Goal: Use online tool/utility: Utilize a website feature to perform a specific function

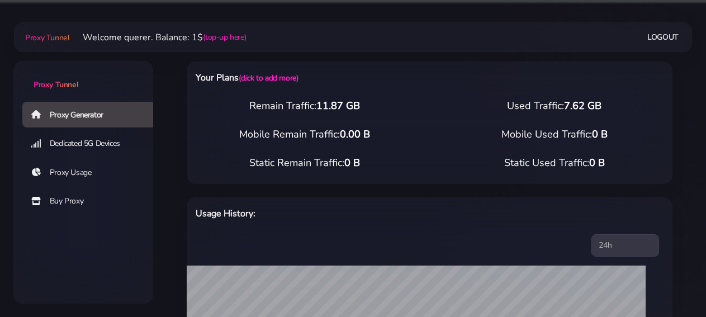
select select "IT"
select select "[PERSON_NAME]-[GEOGRAPHIC_DATA]"
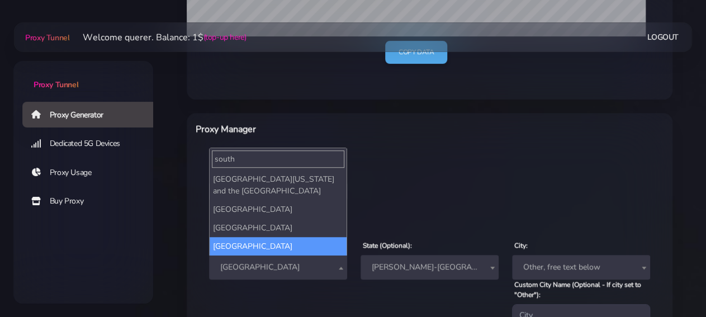
type input "south"
select select "ZA"
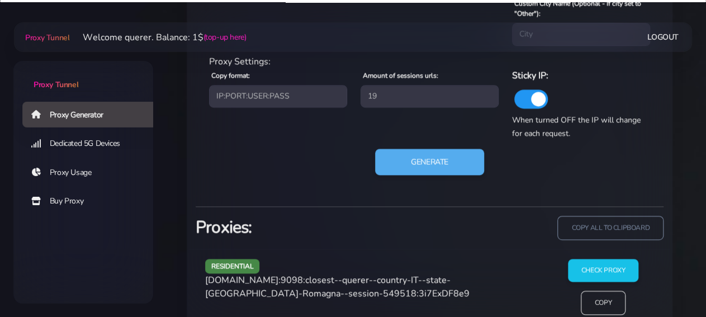
scroll to position [599, 0]
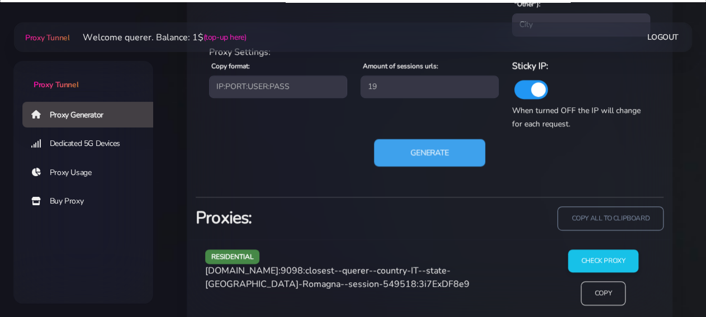
click at [422, 157] on button "Generate" at bounding box center [429, 152] width 111 height 27
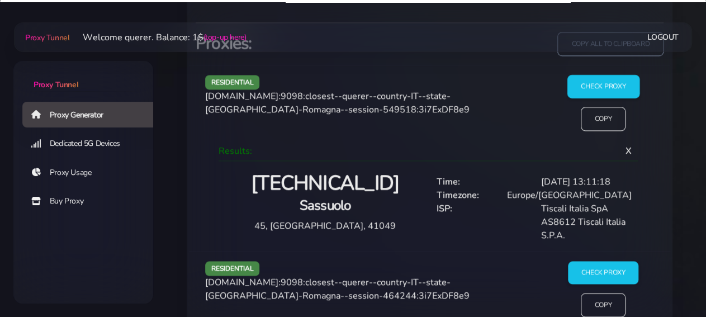
click at [604, 77] on input "Check Proxy" at bounding box center [603, 86] width 72 height 23
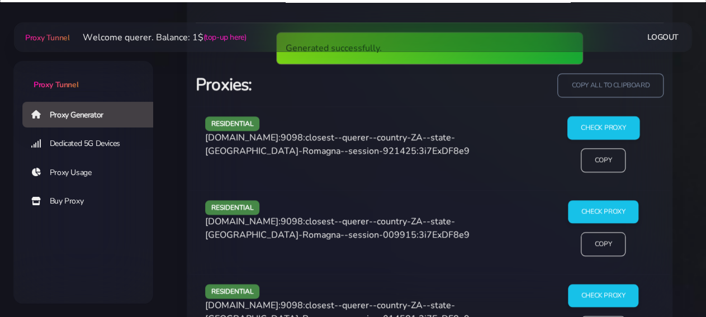
click at [621, 118] on input "Check Proxy" at bounding box center [603, 127] width 72 height 23
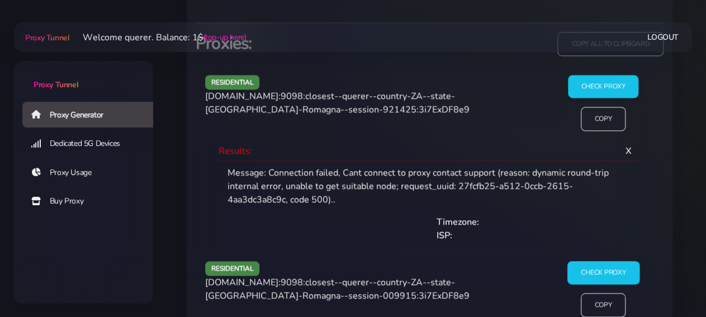
click at [578, 278] on input "Check Proxy" at bounding box center [603, 272] width 72 height 23
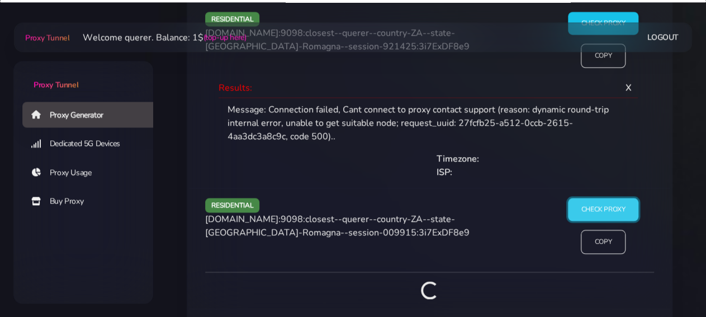
scroll to position [890, 0]
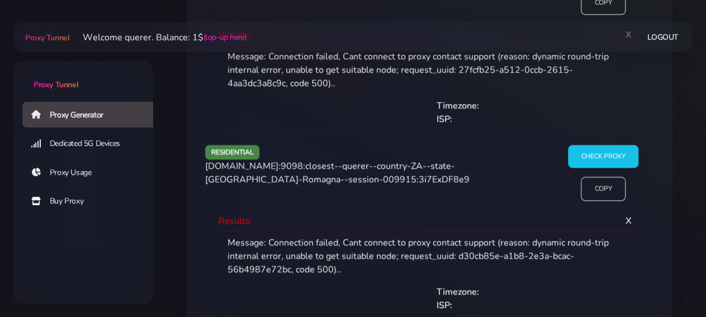
click at [614, 139] on div "residential [DOMAIN_NAME]:9098:closest--querer--country-ZA--state-[PERSON_NAME]…" at bounding box center [429, 228] width 481 height 186
click at [613, 155] on input "Check Proxy" at bounding box center [603, 156] width 72 height 23
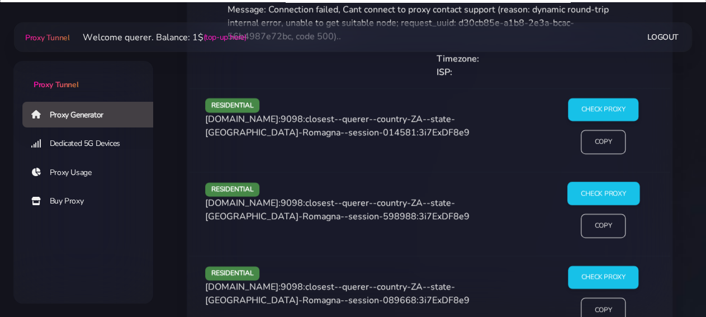
scroll to position [1181, 0]
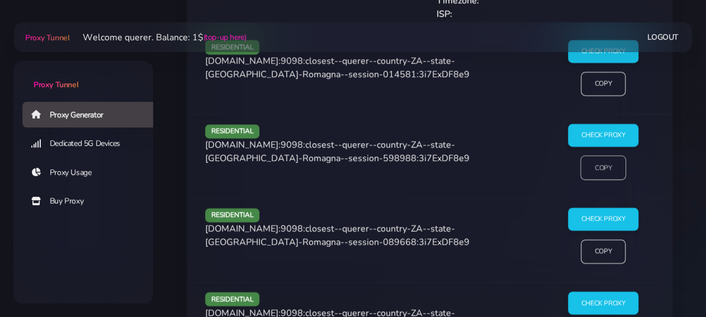
click at [605, 169] on input "Copy" at bounding box center [603, 168] width 46 height 25
click at [603, 212] on input "Check Proxy" at bounding box center [603, 219] width 72 height 23
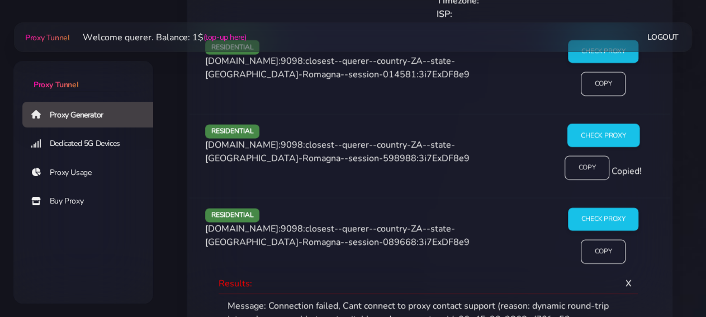
click at [606, 131] on input "Check Proxy" at bounding box center [603, 135] width 72 height 23
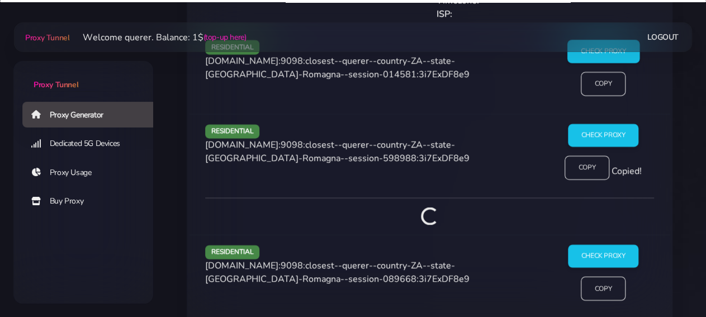
click at [598, 56] on input "Check Proxy" at bounding box center [603, 51] width 72 height 23
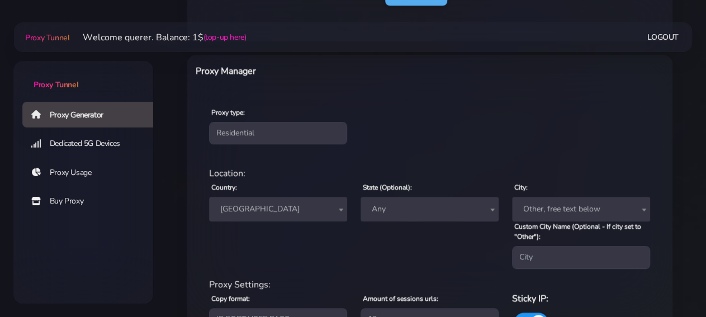
scroll to position [541, 0]
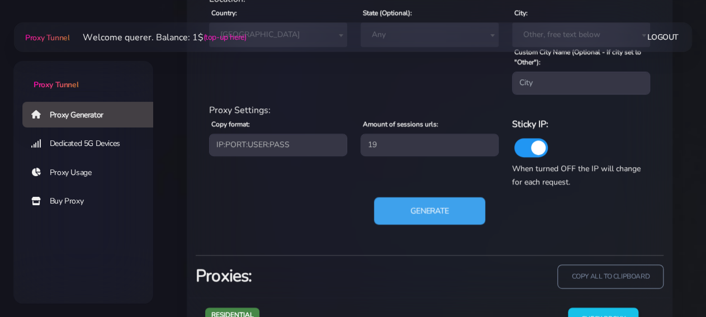
click at [430, 198] on button "Generate" at bounding box center [429, 210] width 111 height 27
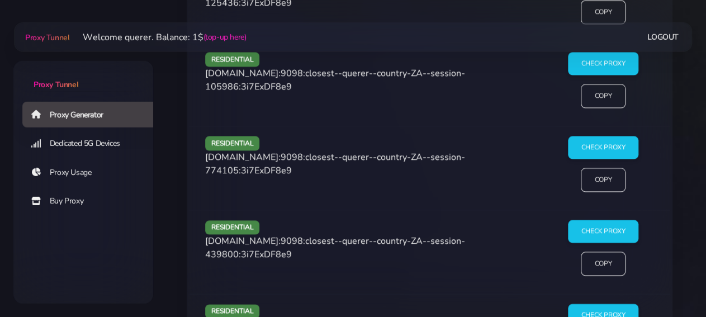
scroll to position [948, 0]
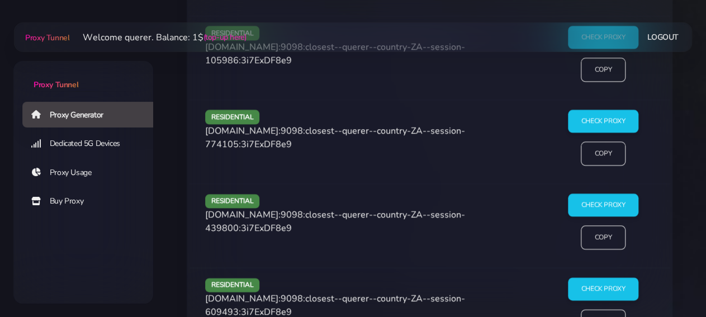
click at [640, 119] on div "Check Proxy Copy" at bounding box center [603, 142] width 116 height 65
click at [632, 121] on input "Check Proxy" at bounding box center [603, 121] width 72 height 23
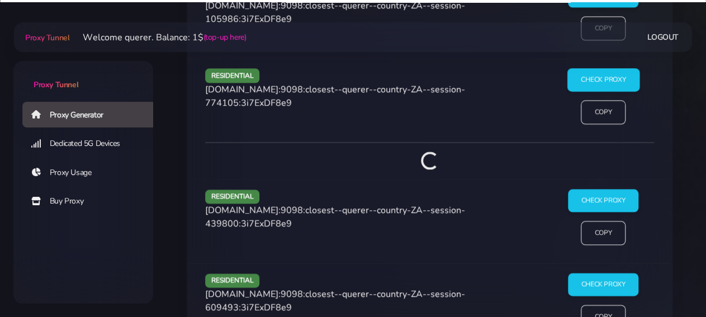
scroll to position [907, 0]
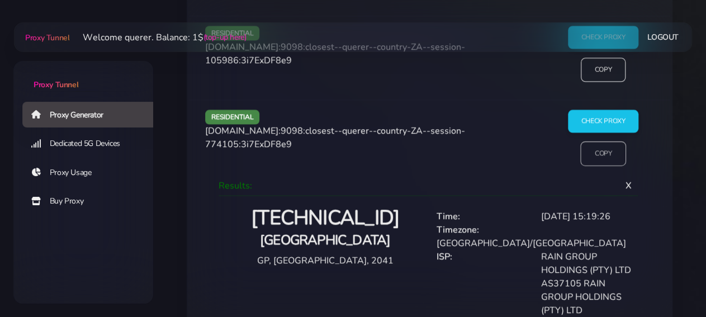
click at [592, 150] on input "Copy" at bounding box center [603, 153] width 46 height 25
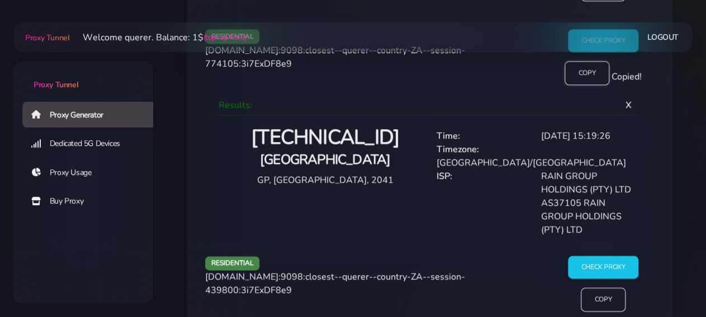
scroll to position [1081, 0]
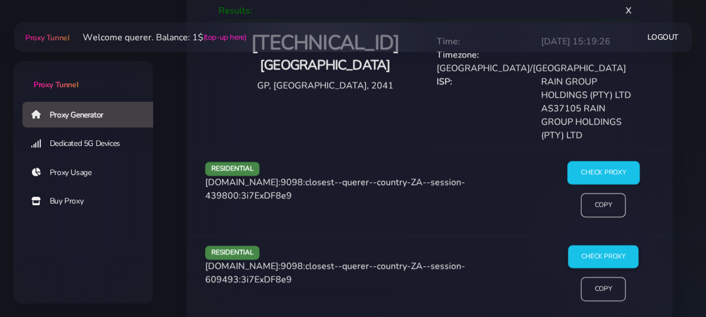
click at [598, 162] on input "Check Proxy" at bounding box center [603, 173] width 72 height 23
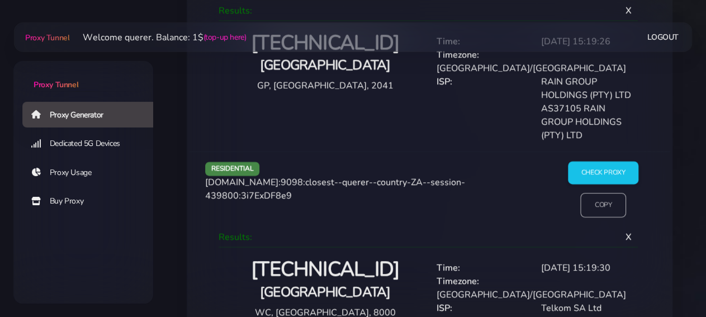
click at [605, 193] on input "Copy" at bounding box center [603, 205] width 46 height 25
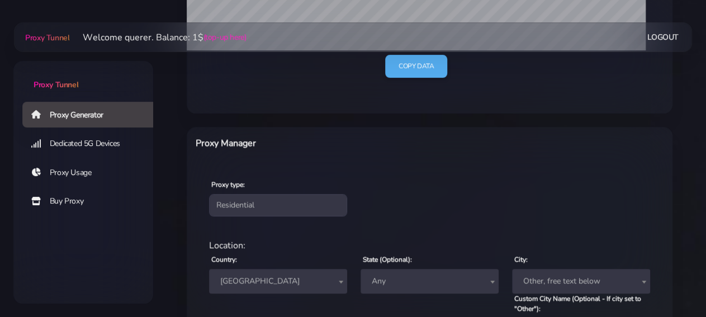
scroll to position [442, 0]
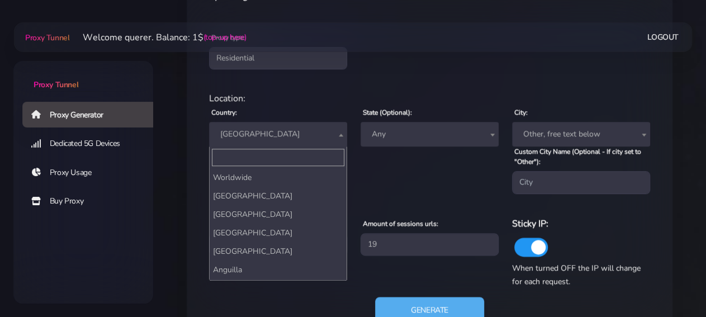
click at [302, 124] on span "[GEOGRAPHIC_DATA]" at bounding box center [278, 134] width 138 height 25
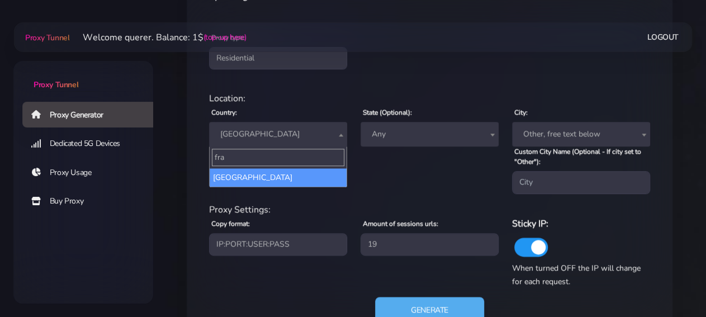
type input "fra"
select select "FR"
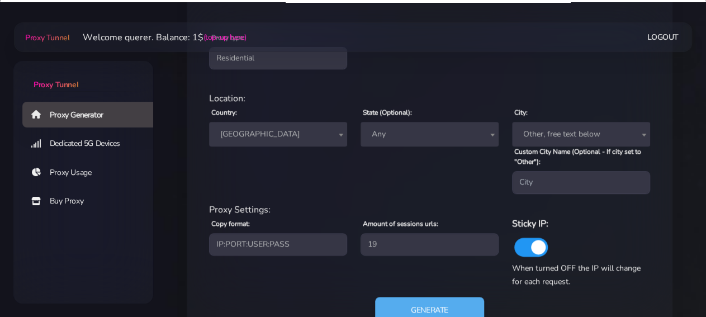
click at [404, 137] on span "Any" at bounding box center [429, 134] width 125 height 16
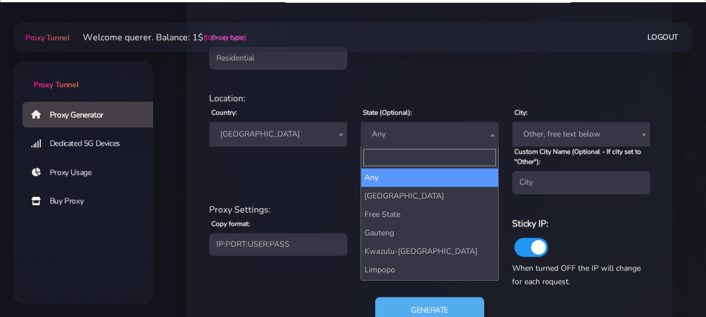
click at [455, 79] on div "Proxy type: Residential Static Mobile" at bounding box center [429, 50] width 481 height 66
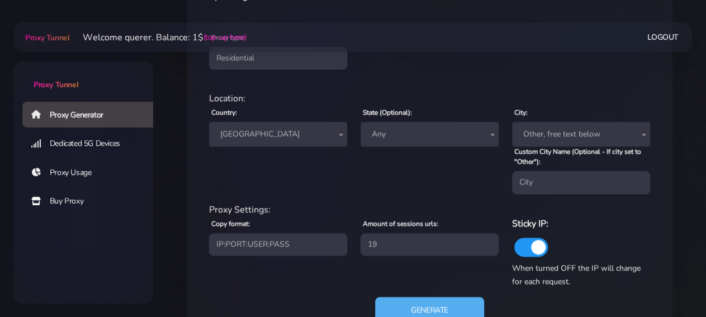
click at [434, 132] on span "Any" at bounding box center [429, 134] width 125 height 16
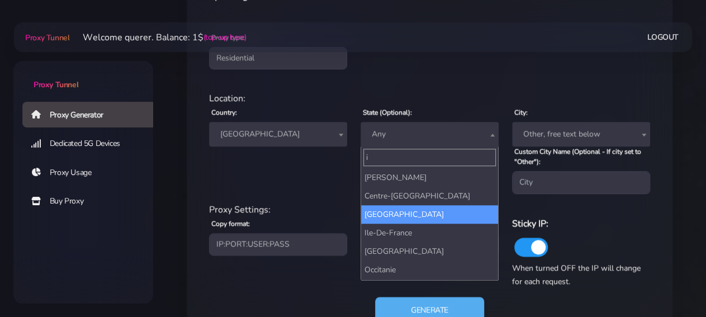
type input "i"
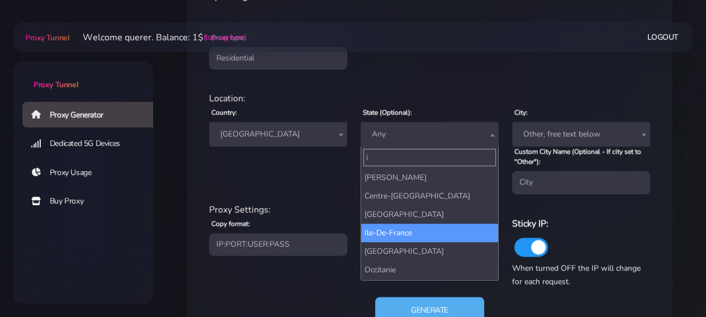
select select "Ile-De-France"
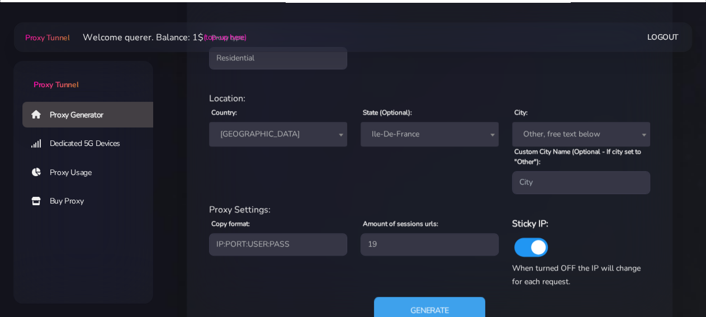
click at [427, 305] on button "Generate" at bounding box center [429, 309] width 111 height 27
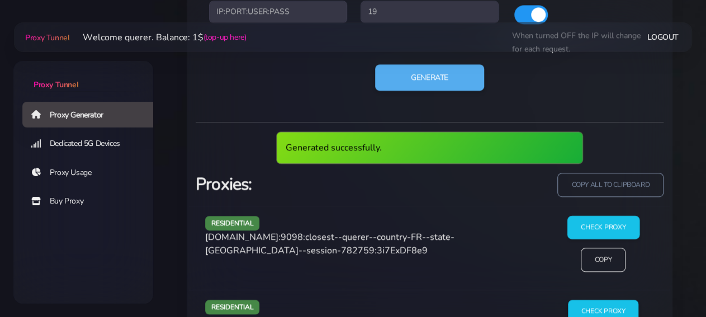
click at [620, 230] on input "Check Proxy" at bounding box center [603, 227] width 72 height 23
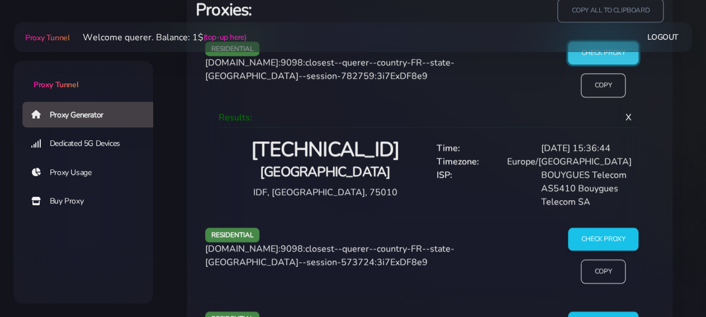
scroll to position [750, 0]
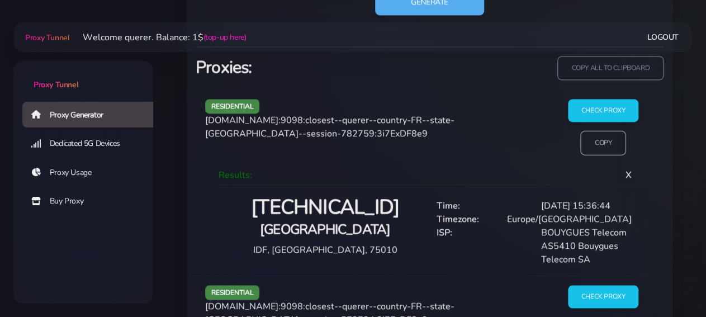
click at [605, 139] on input "Copy" at bounding box center [603, 142] width 46 height 25
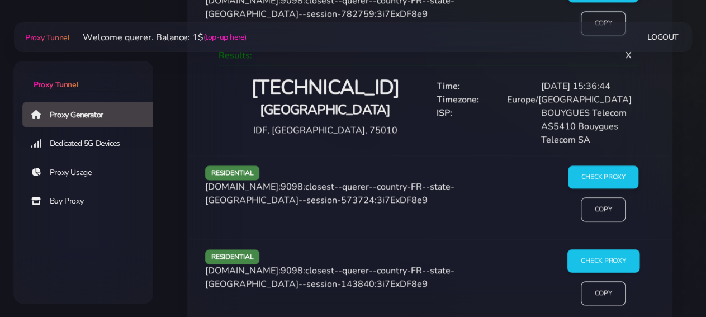
scroll to position [924, 0]
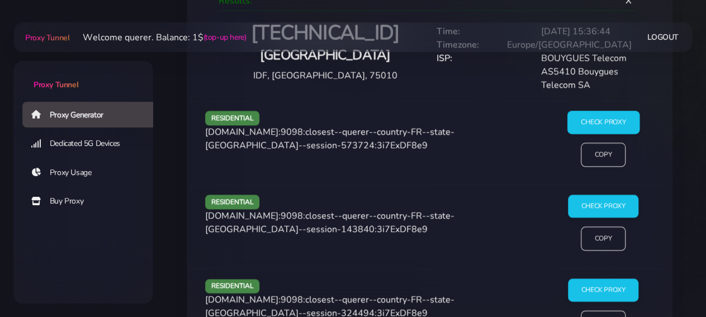
click at [604, 117] on input "Check Proxy" at bounding box center [603, 122] width 72 height 23
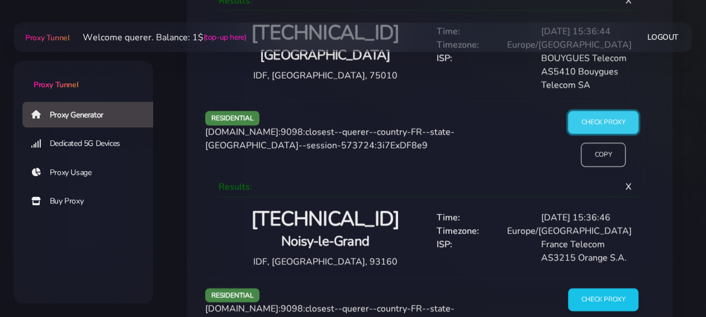
scroll to position [1098, 0]
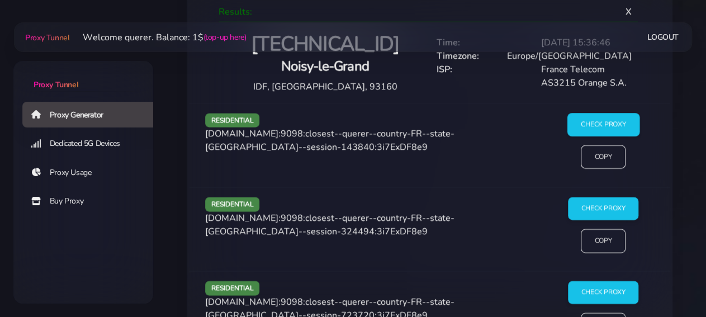
click at [599, 124] on input "Check Proxy" at bounding box center [603, 124] width 72 height 23
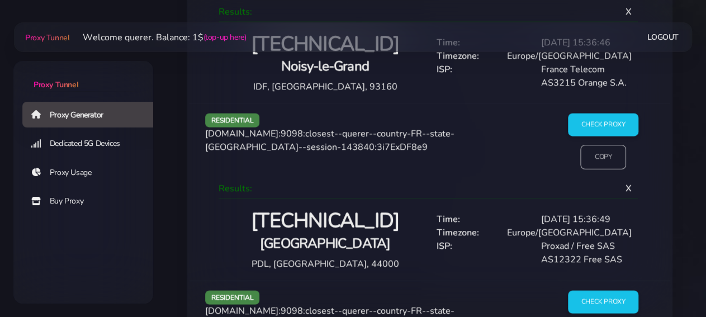
click at [599, 159] on input "Copy" at bounding box center [603, 157] width 46 height 25
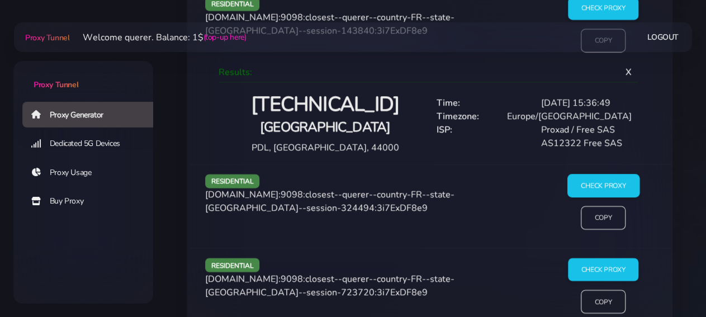
click at [605, 189] on input "Check Proxy" at bounding box center [603, 185] width 72 height 23
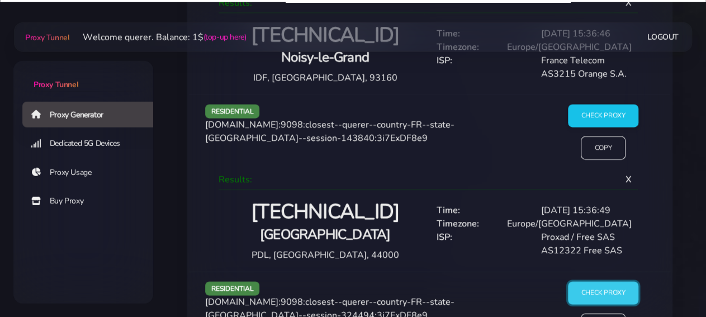
scroll to position [982, 0]
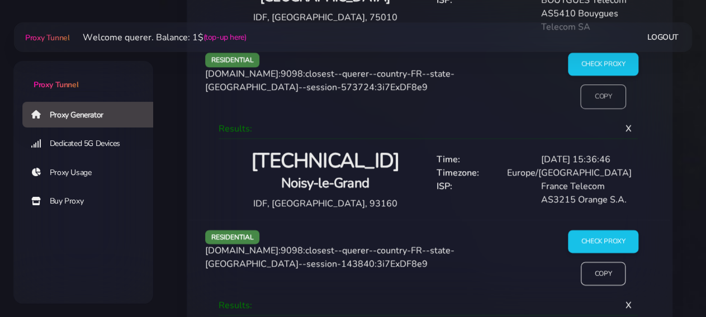
click at [597, 94] on input "Copy" at bounding box center [603, 96] width 46 height 25
